Goal: Information Seeking & Learning: Learn about a topic

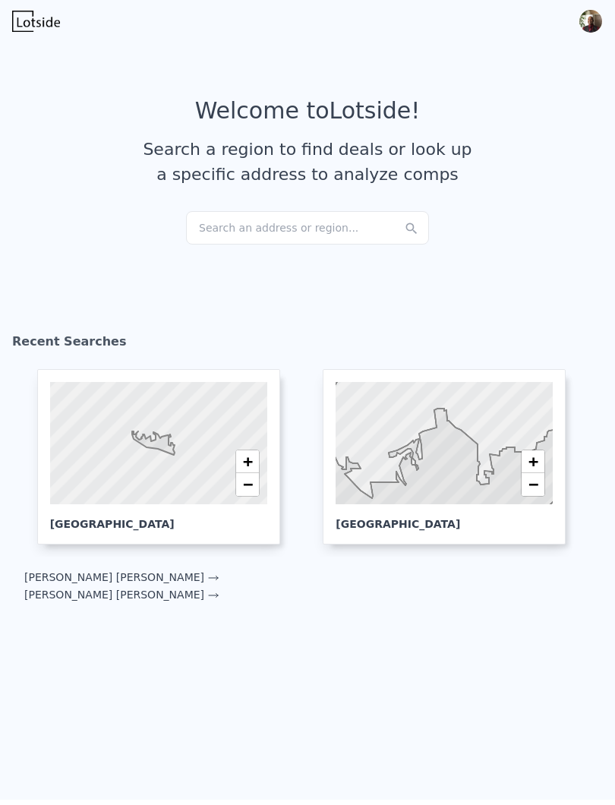
click at [141, 447] on div at bounding box center [158, 443] width 261 height 147
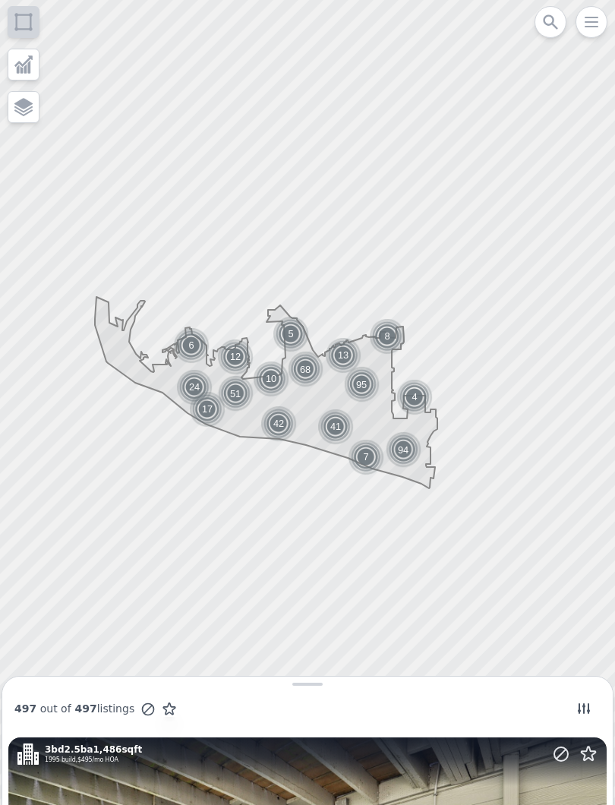
click at [338, 430] on div "41" at bounding box center [335, 427] width 36 height 36
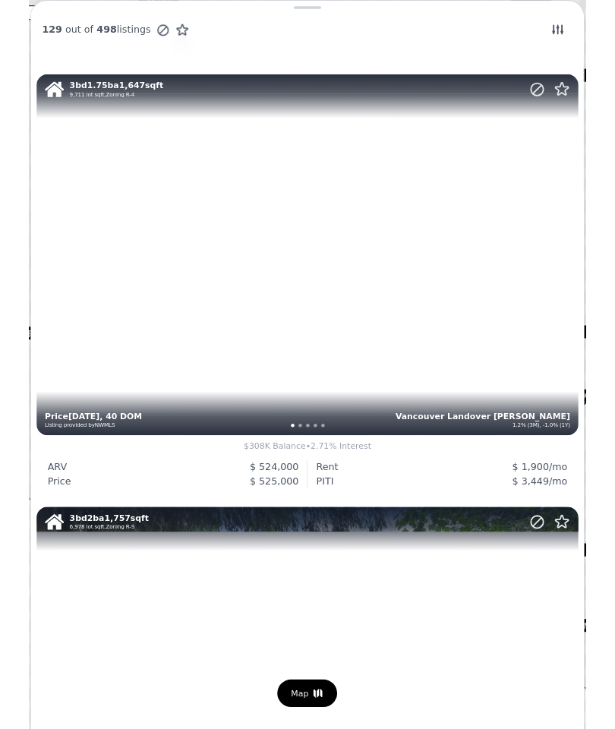
scroll to position [2372, 0]
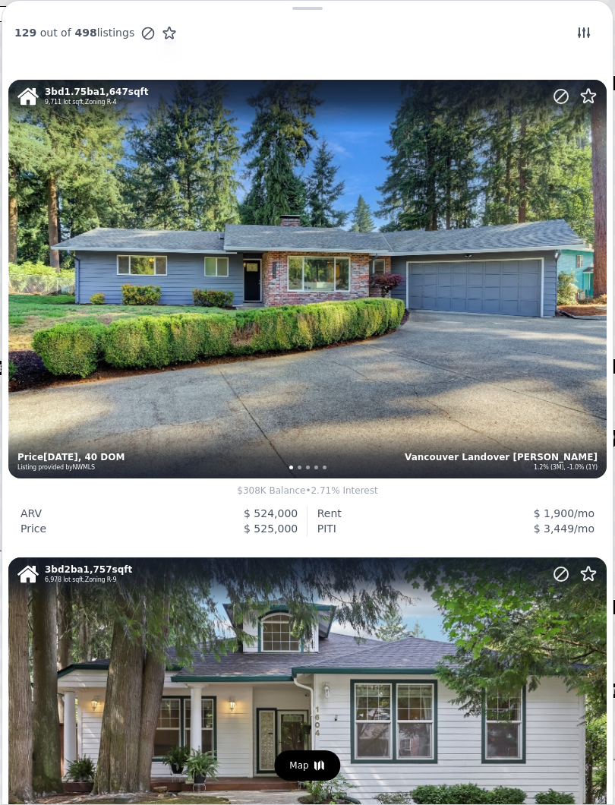
click at [352, 326] on div "3 bd 1.75 ba 1,647 sqft 9,711 lot sqft , Zoning R-4 Vancouver Landover Sharmel …" at bounding box center [307, 279] width 598 height 399
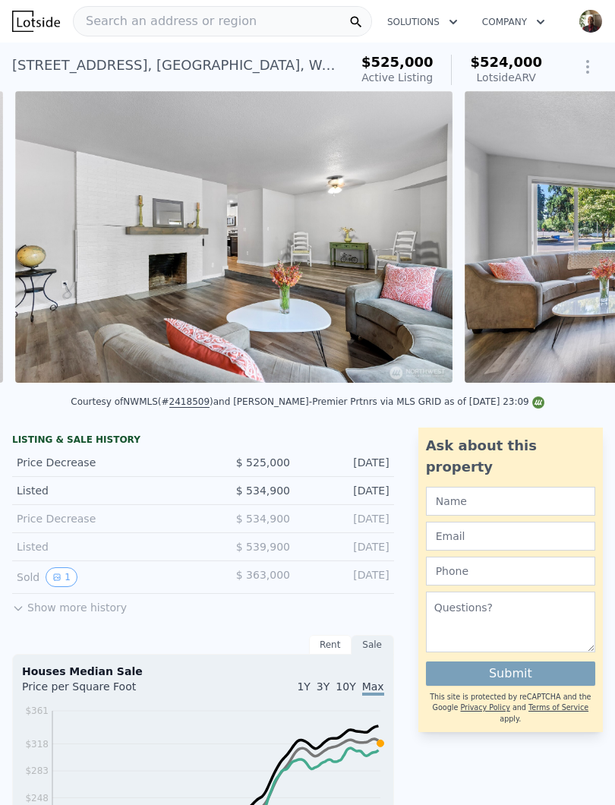
scroll to position [0, 3040]
